Goal: Navigation & Orientation: Find specific page/section

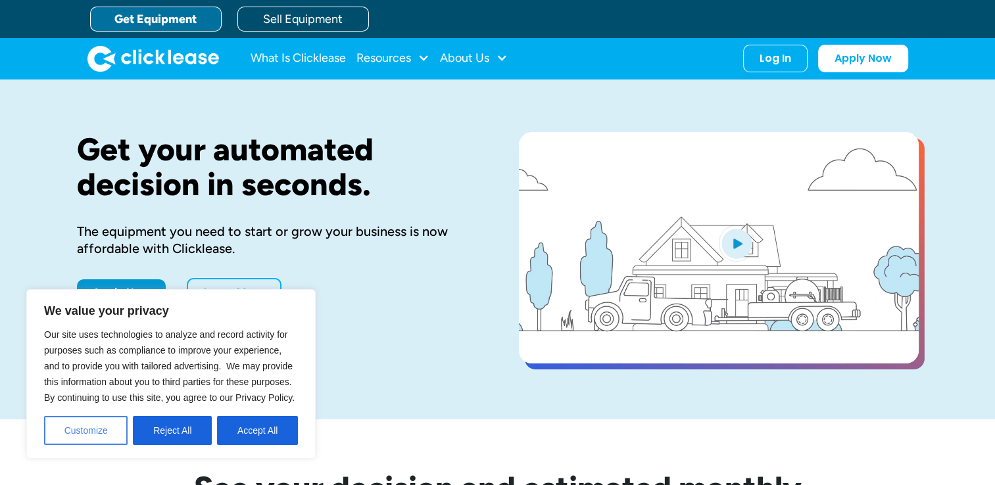
click at [93, 433] on button "Customize" at bounding box center [86, 430] width 84 height 29
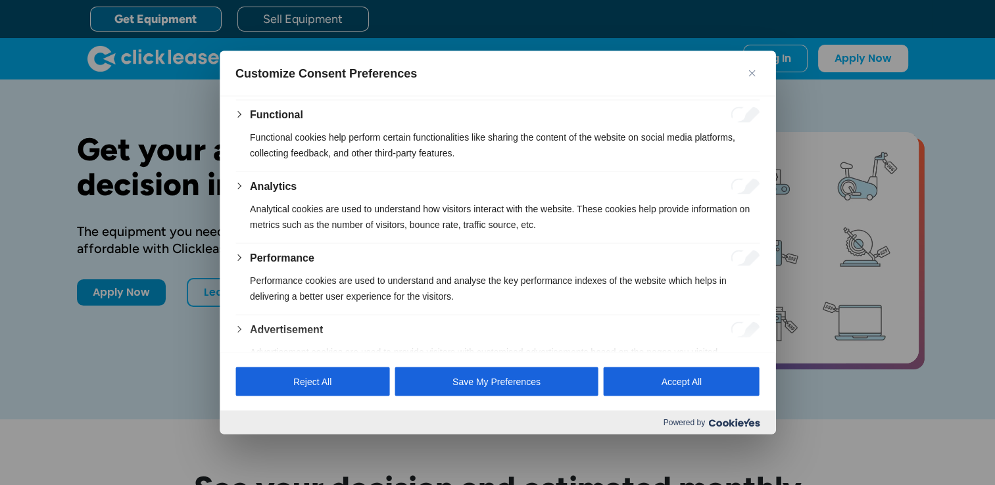
scroll to position [249, 0]
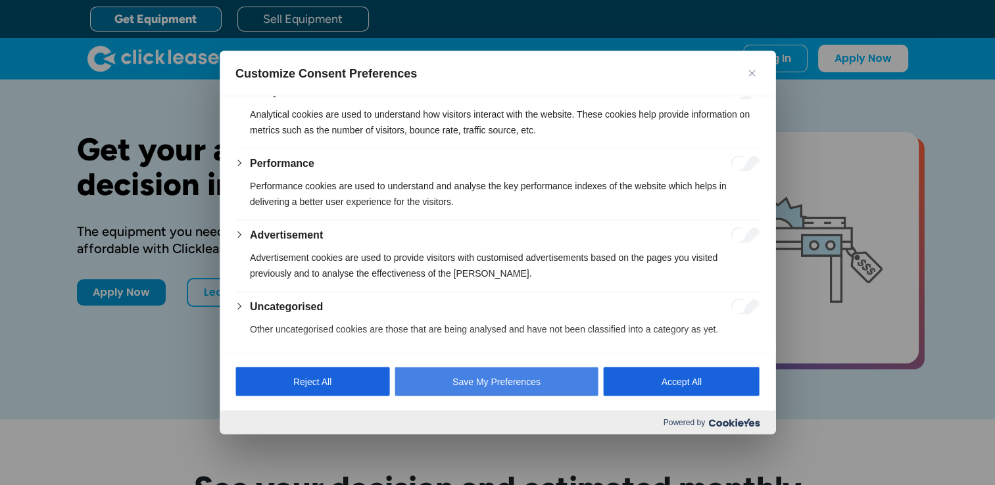
click at [460, 372] on button "Save My Preferences" at bounding box center [497, 382] width 204 height 29
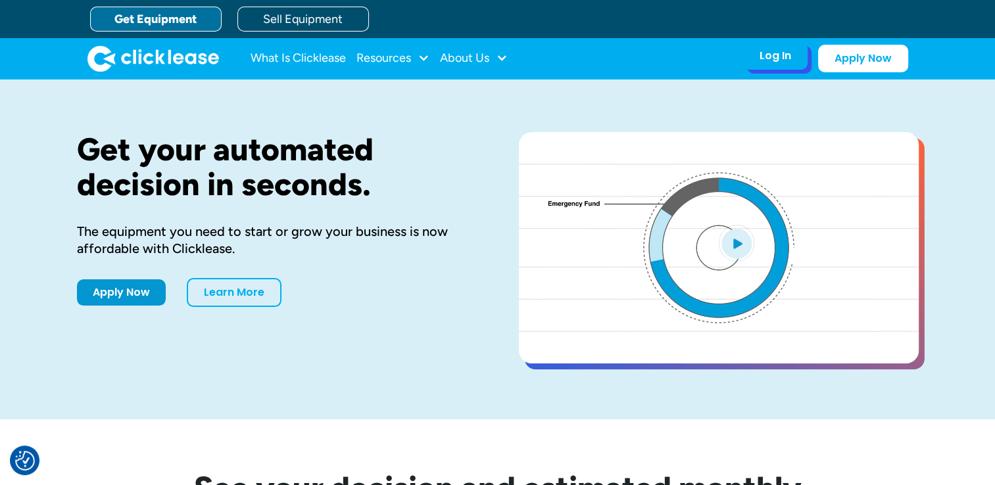
click at [782, 57] on div "Log In" at bounding box center [776, 55] width 32 height 13
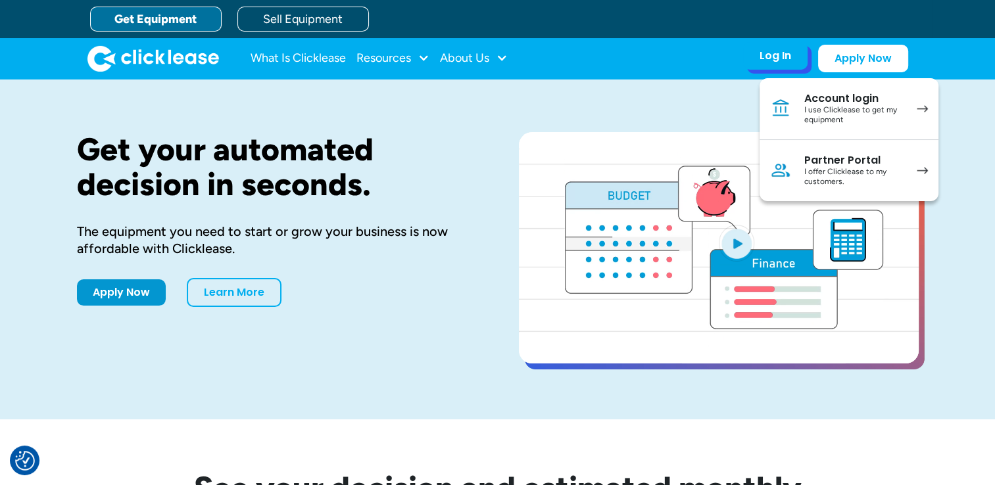
click at [831, 104] on div "Account login" at bounding box center [853, 98] width 99 height 13
